Goal: Task Accomplishment & Management: Use online tool/utility

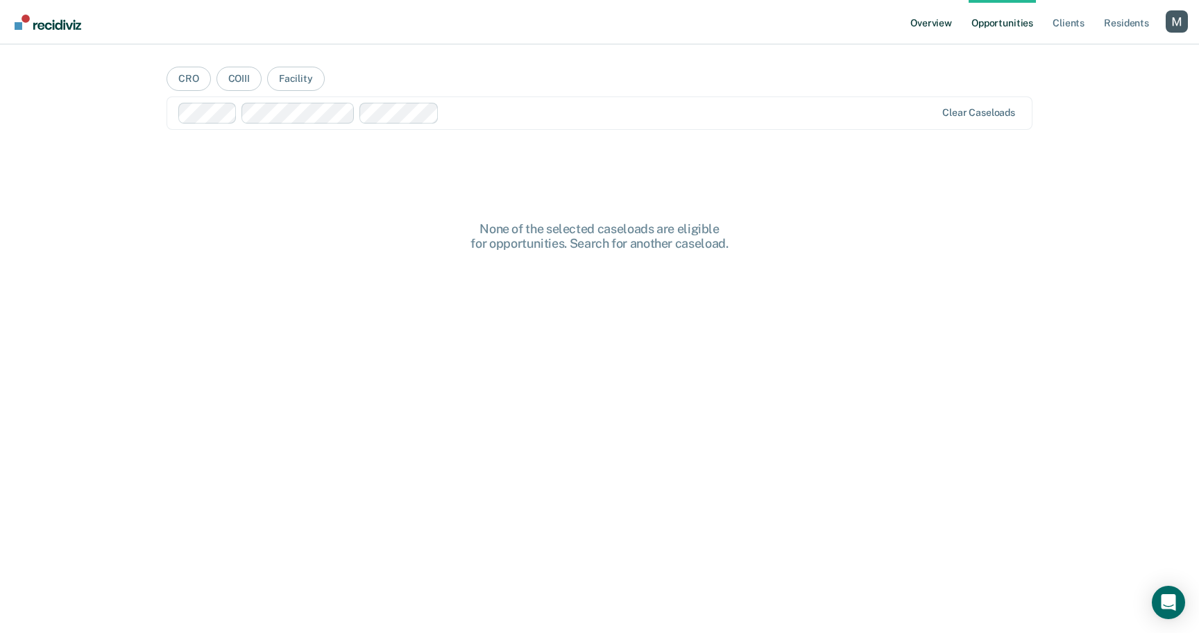
click at [934, 24] on link "Overview" at bounding box center [930, 22] width 47 height 44
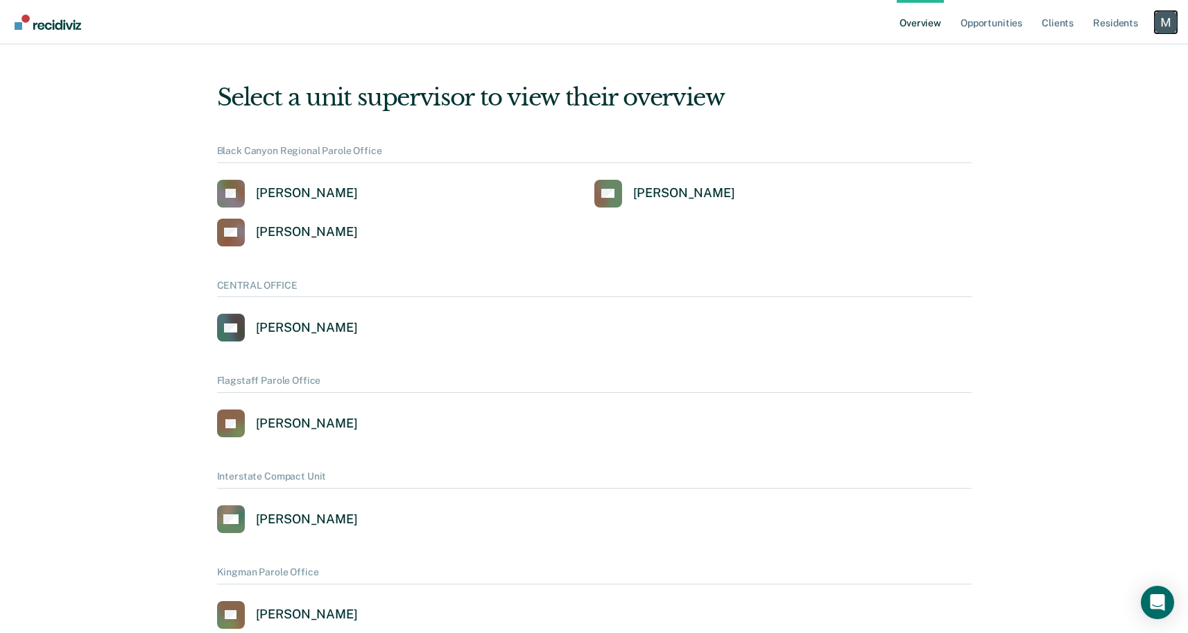
click at [1165, 22] on div "Profile dropdown button" at bounding box center [1166, 22] width 22 height 22
click at [1075, 54] on link "Profile" at bounding box center [1110, 56] width 112 height 12
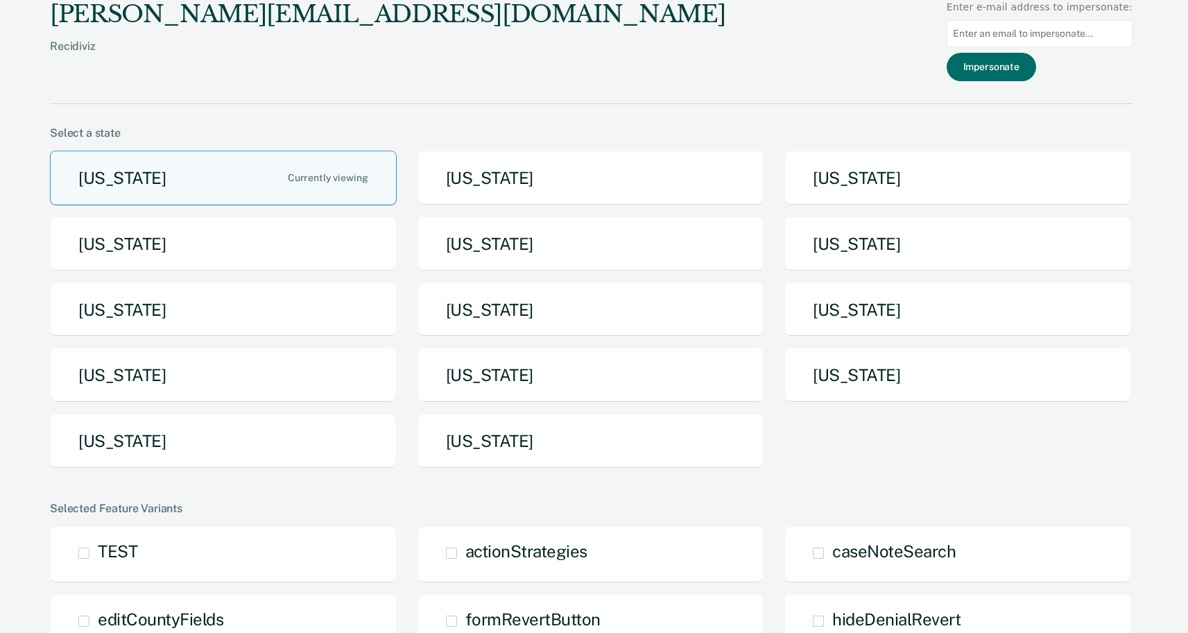
click at [1041, 41] on input at bounding box center [1040, 33] width 186 height 27
paste input "[EMAIL_ADDRESS][DOMAIN_NAME]"
type input "[EMAIL_ADDRESS][DOMAIN_NAME]"
click at [1013, 75] on button "Impersonate" at bounding box center [991, 67] width 89 height 28
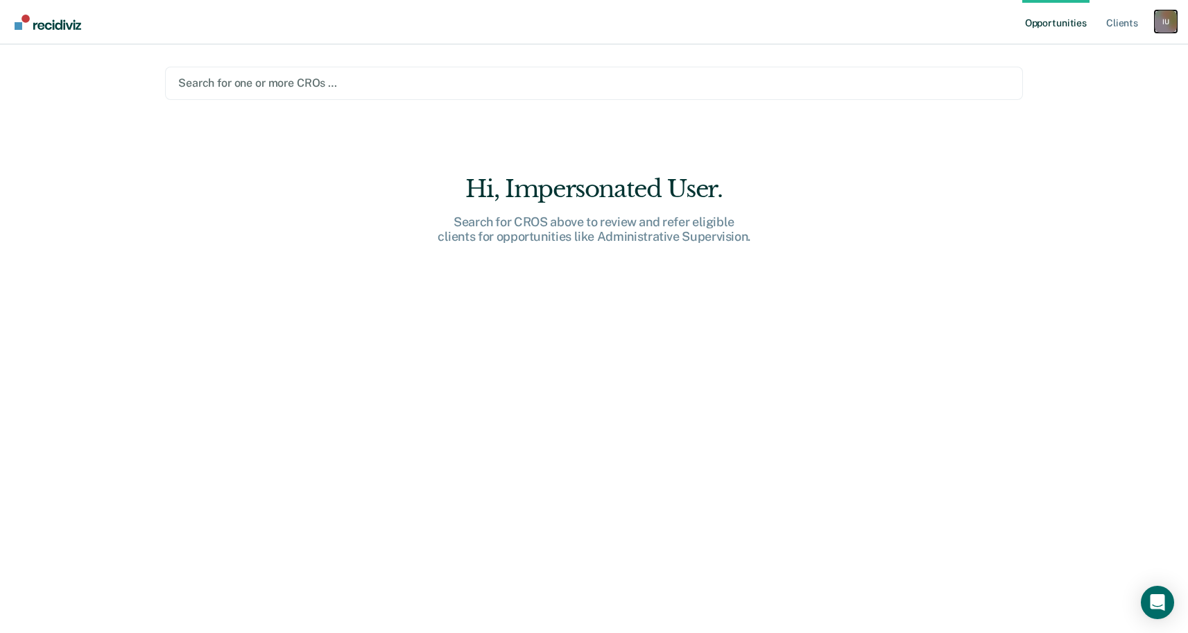
click at [1175, 19] on div "I U" at bounding box center [1166, 21] width 22 height 22
click at [1074, 49] on div "Profile How it works Log Out" at bounding box center [1110, 74] width 134 height 68
click at [1074, 55] on link "Profile" at bounding box center [1110, 57] width 112 height 12
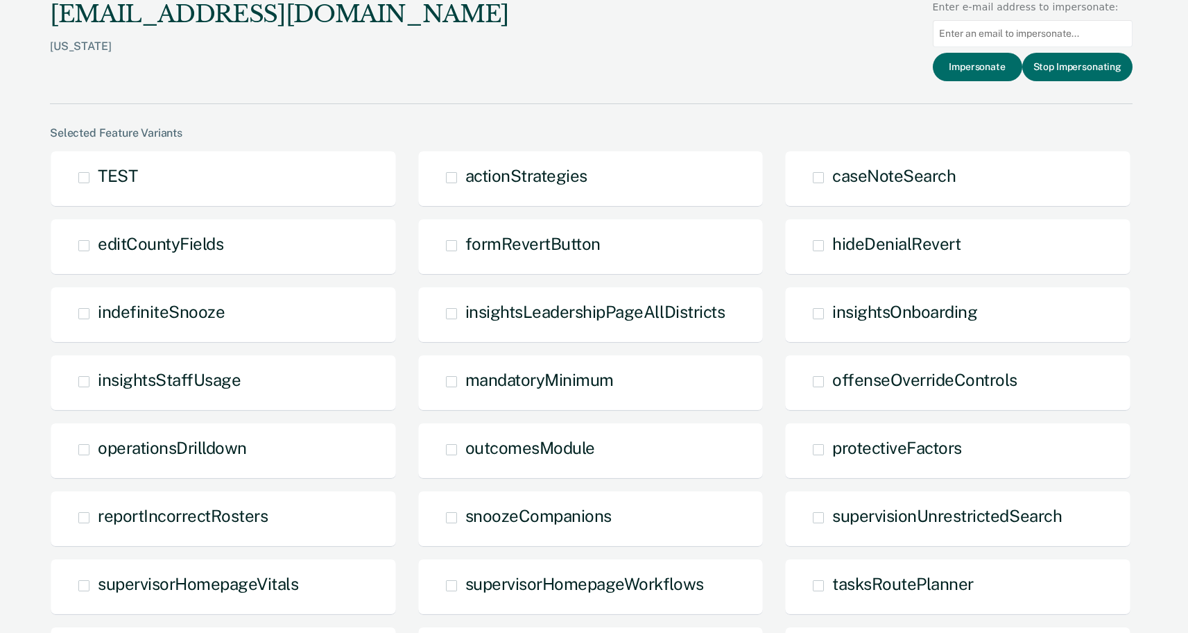
click at [1045, 33] on input at bounding box center [1033, 33] width 200 height 27
paste input "[EMAIL_ADDRESS][DOMAIN_NAME]"
type input "[EMAIL_ADDRESS][DOMAIN_NAME]"
click at [977, 74] on button "Impersonate" at bounding box center [977, 67] width 89 height 28
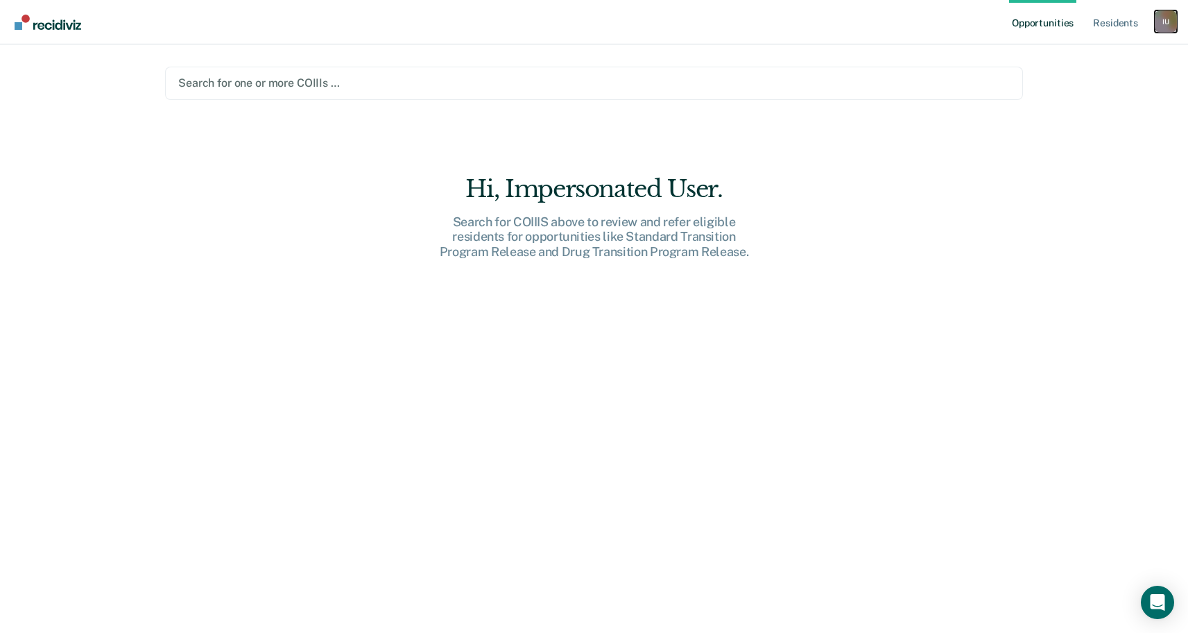
click at [1167, 15] on div "I U" at bounding box center [1166, 21] width 22 height 22
click at [1061, 47] on div "Profile How it works Log Out" at bounding box center [1110, 74] width 134 height 68
click at [1061, 53] on link "Profile" at bounding box center [1110, 57] width 112 height 12
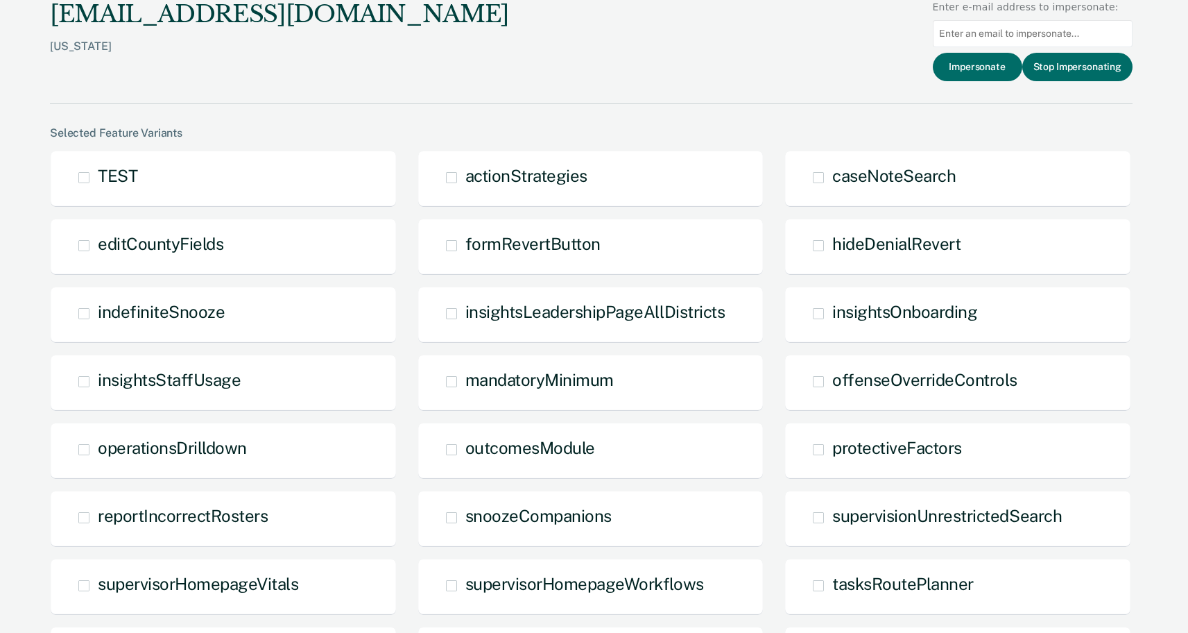
click at [1004, 24] on input at bounding box center [1033, 33] width 200 height 27
paste input "[EMAIL_ADDRESS][DOMAIN_NAME]"
type input "[EMAIL_ADDRESS][DOMAIN_NAME]"
click at [975, 62] on button "Impersonate" at bounding box center [977, 67] width 89 height 28
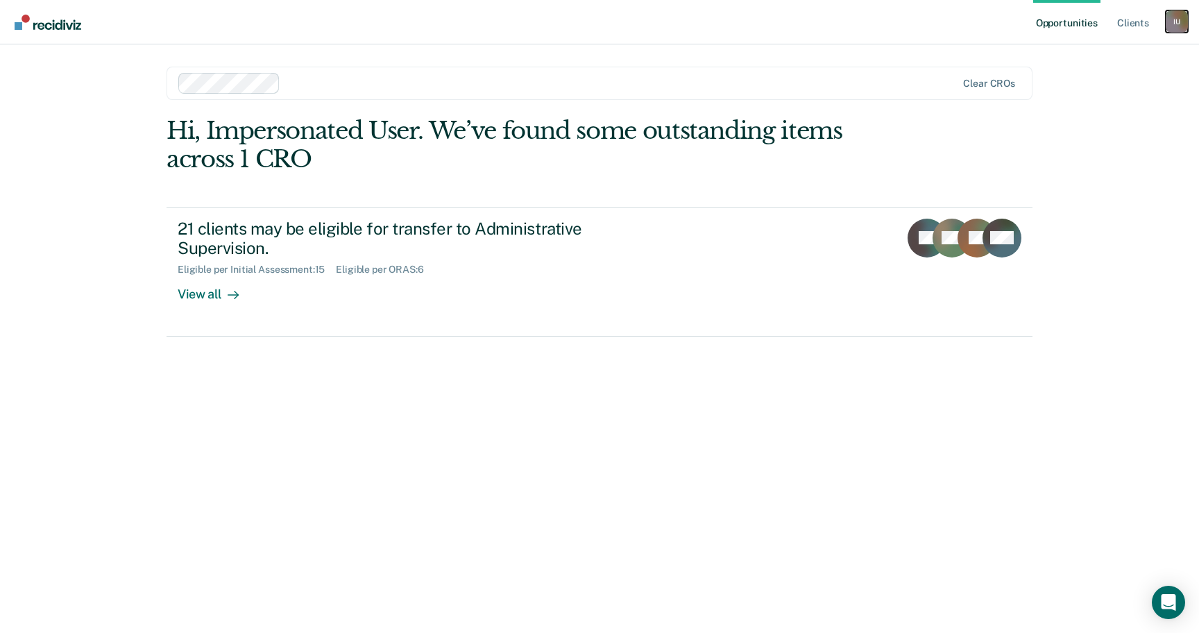
click at [1173, 15] on div "I U" at bounding box center [1176, 21] width 22 height 22
click at [1085, 94] on link "Log Out" at bounding box center [1121, 91] width 112 height 12
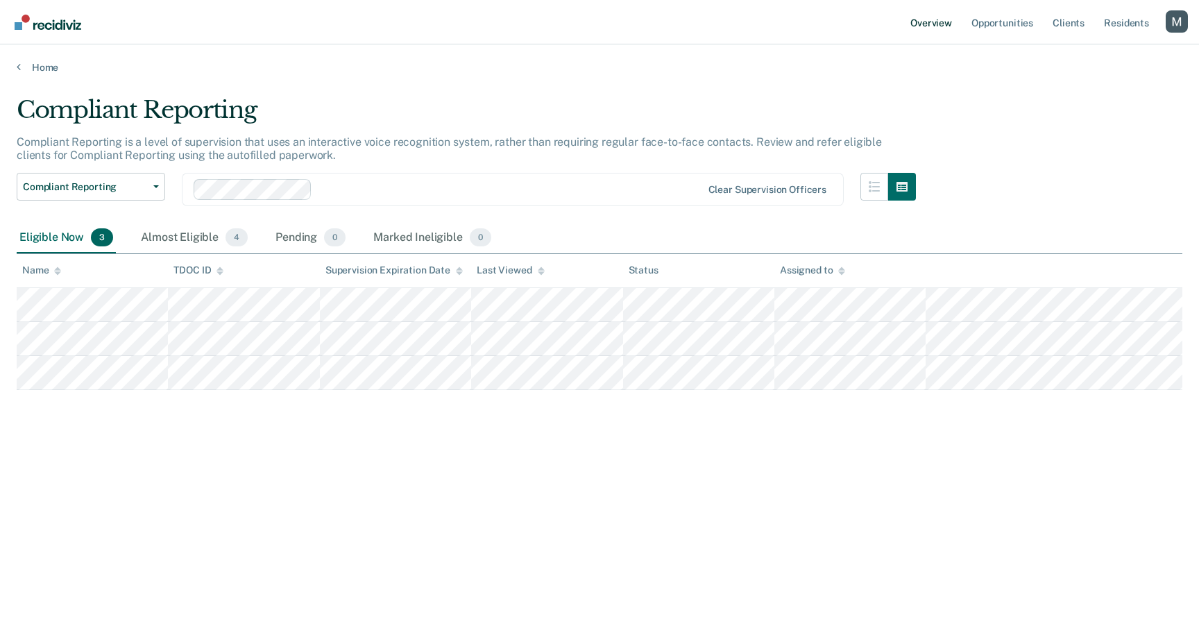
click at [939, 21] on link "Overview" at bounding box center [930, 22] width 47 height 44
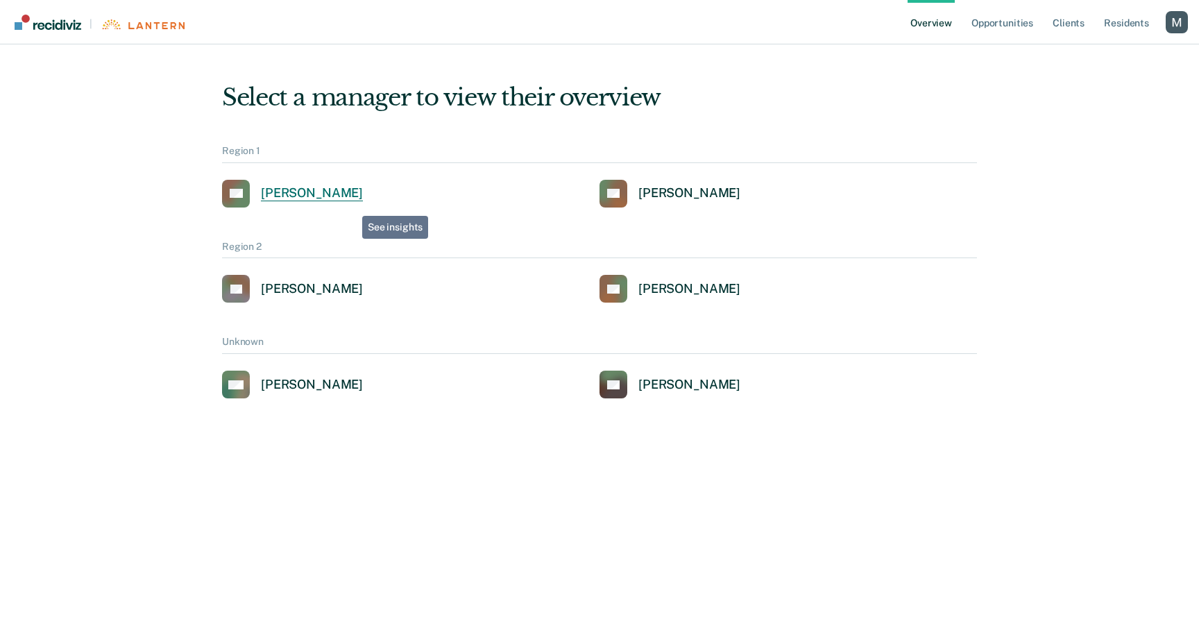
click at [352, 200] on div "[PERSON_NAME]" at bounding box center [312, 193] width 102 height 16
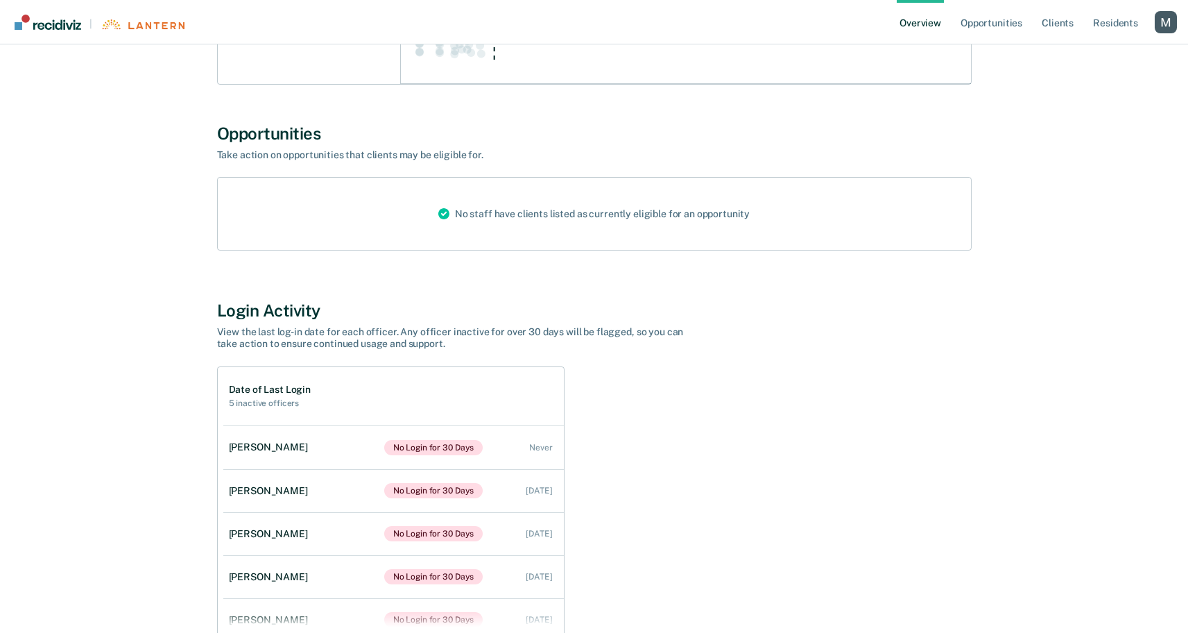
scroll to position [1124, 0]
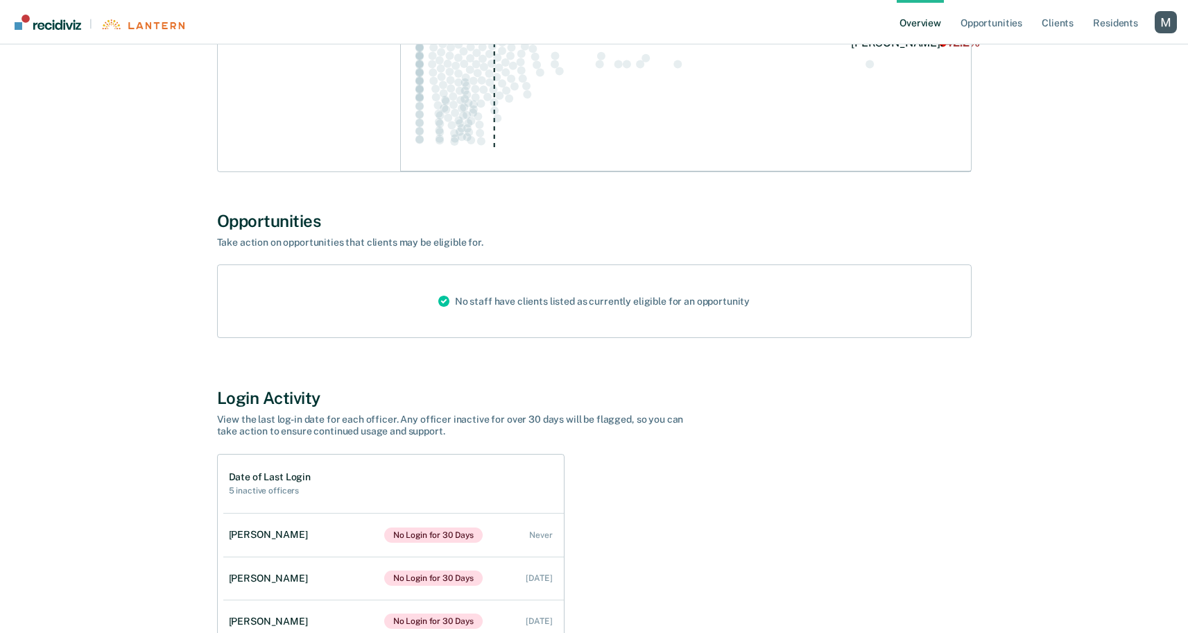
click at [272, 220] on div "Opportunities" at bounding box center [594, 221] width 755 height 20
copy div "Opportunities"
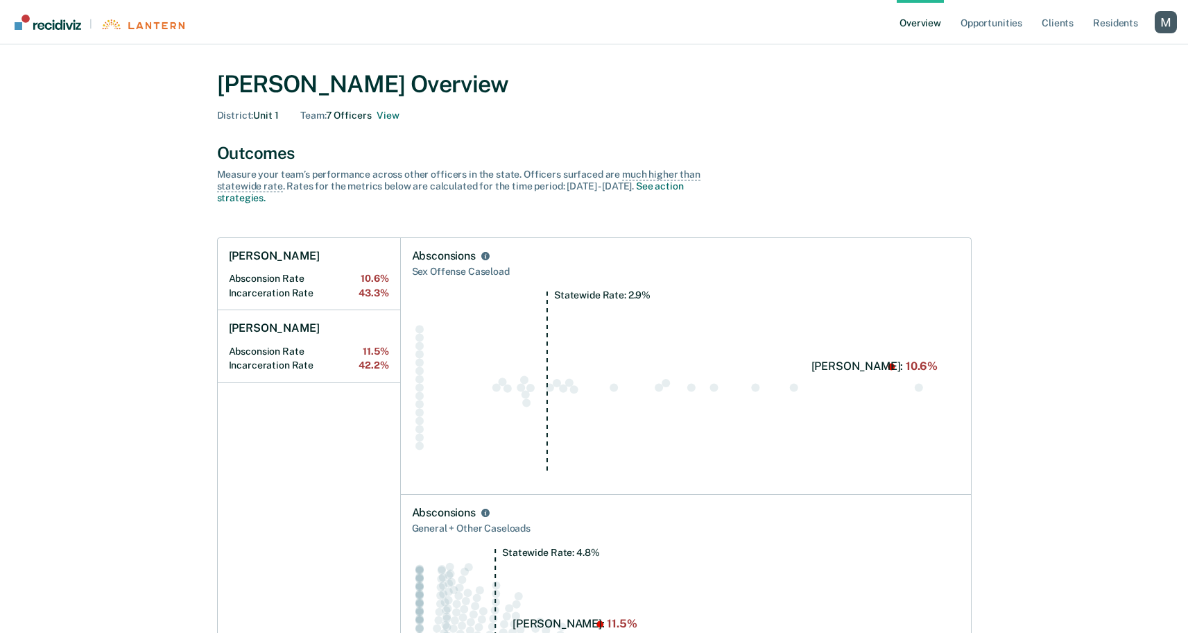
scroll to position [0, 0]
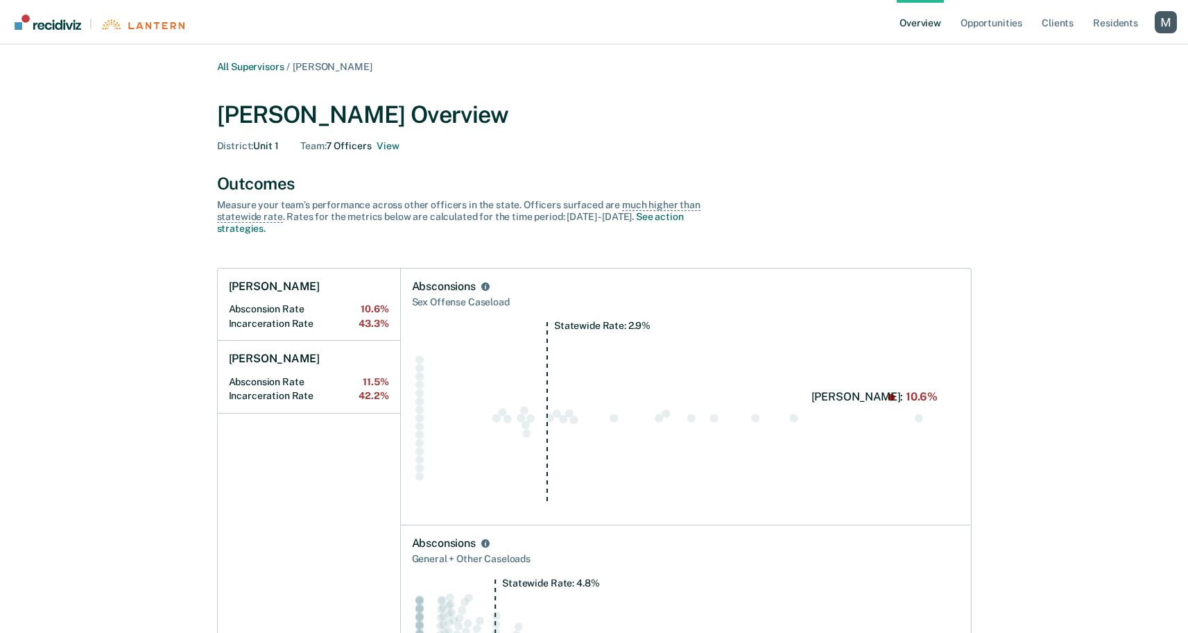
click at [413, 111] on div "Alejandro D Gonzalez Overview" at bounding box center [594, 115] width 755 height 28
copy div "Gonzalez"
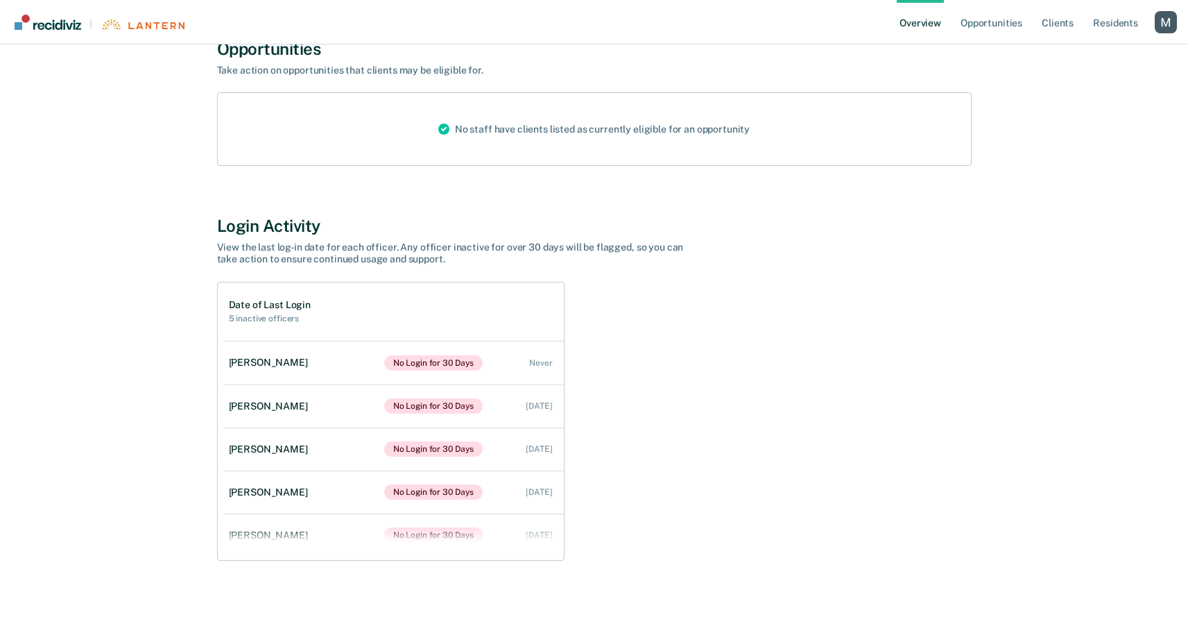
scroll to position [1119, 0]
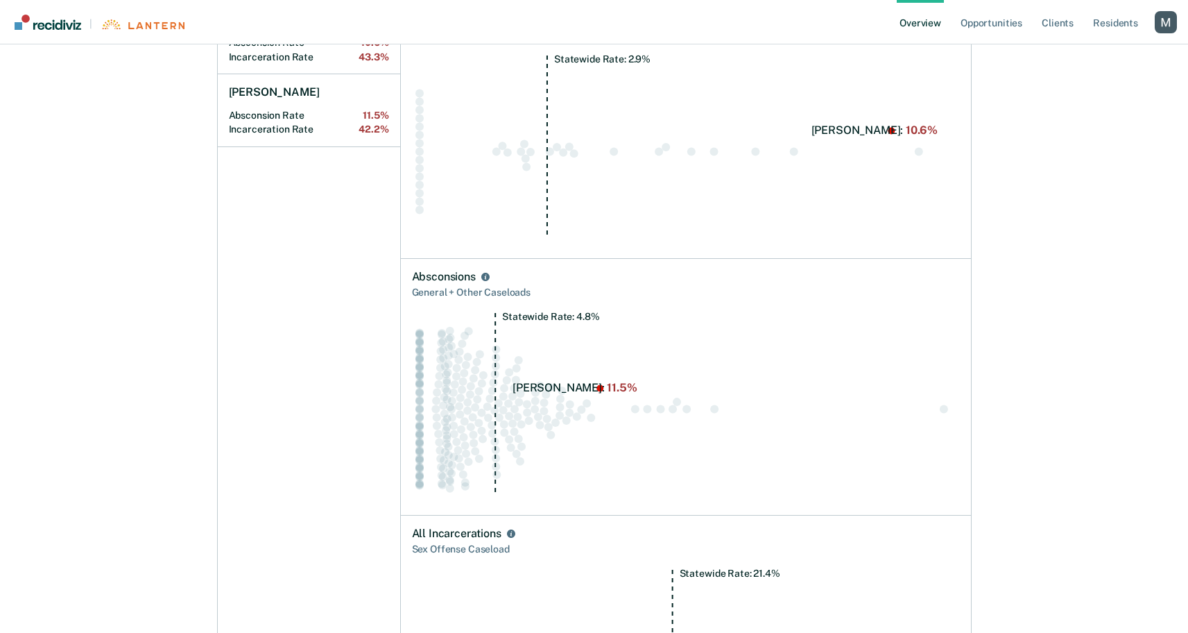
scroll to position [0, 0]
